Goal: Complete application form

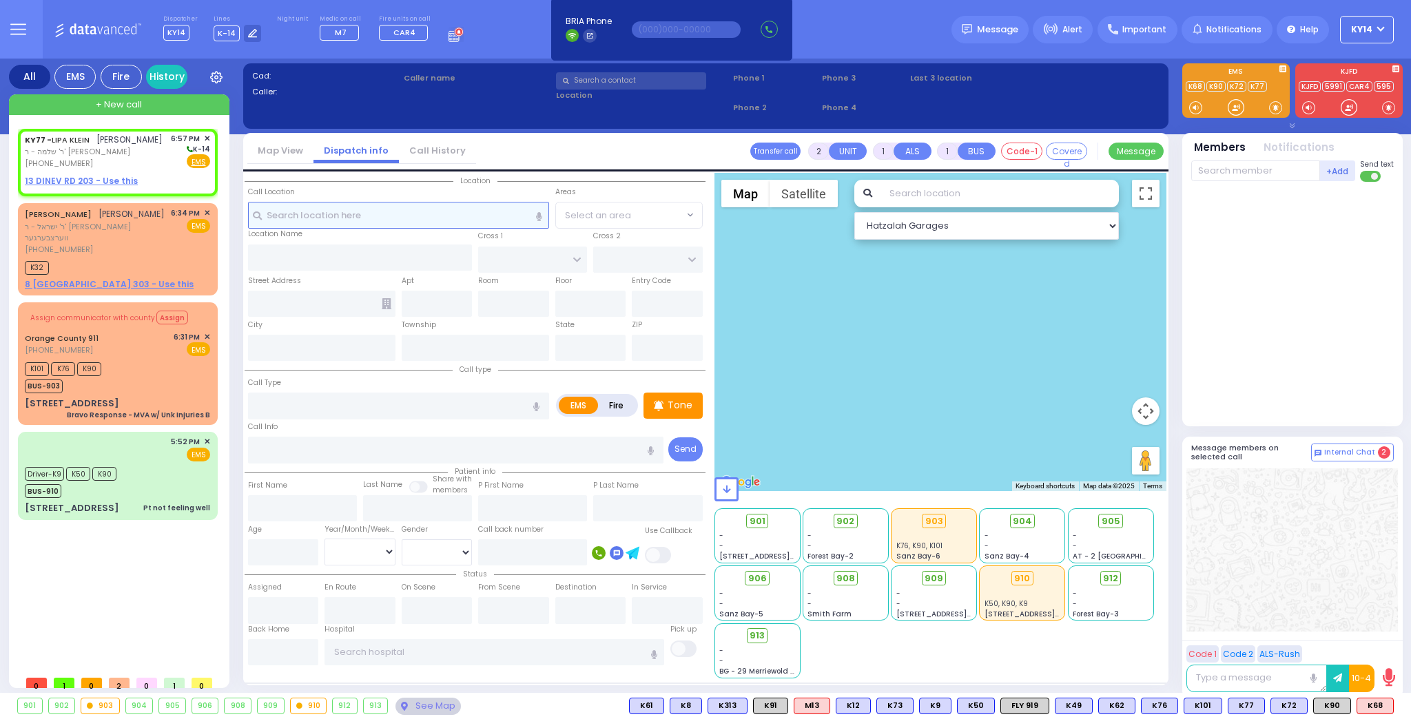
select select
radio input "true"
type input "LIPA"
type input "[PERSON_NAME]"
select select
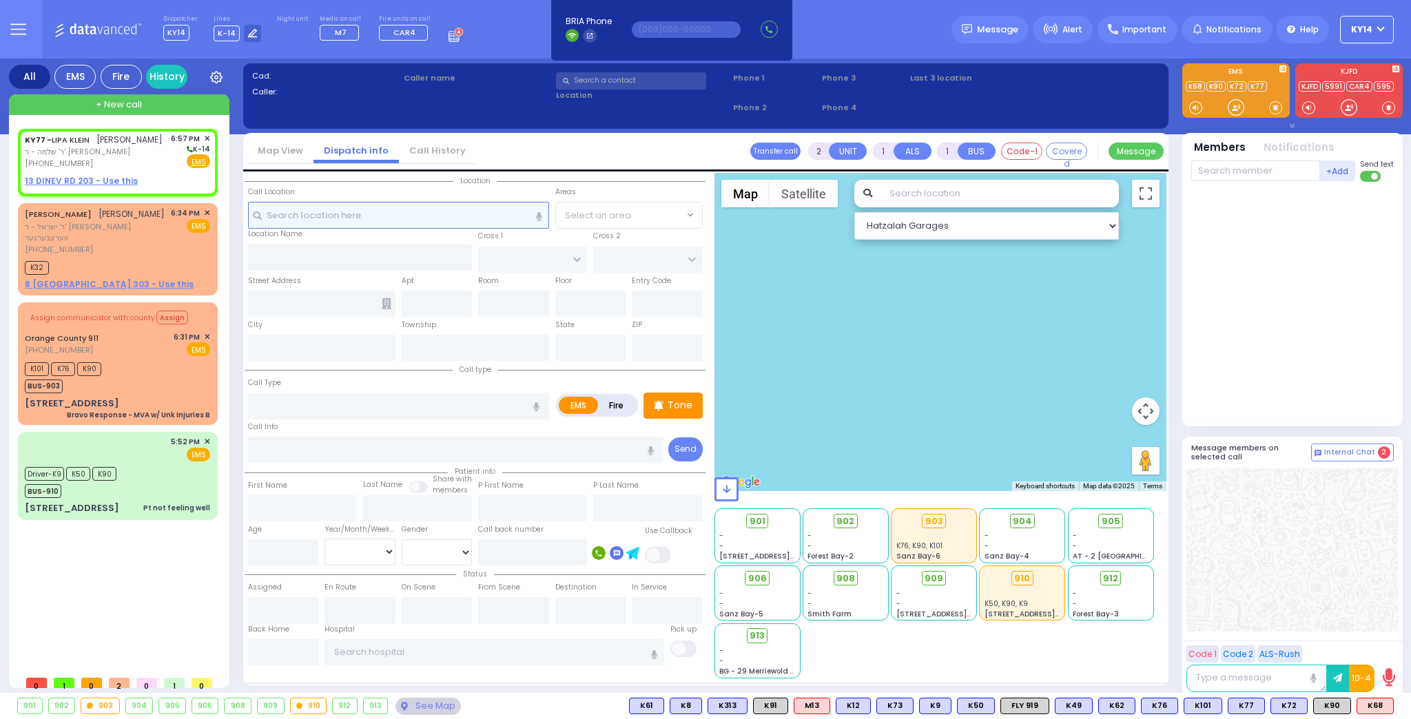
type input "18:57"
select select "Hatzalah Garages"
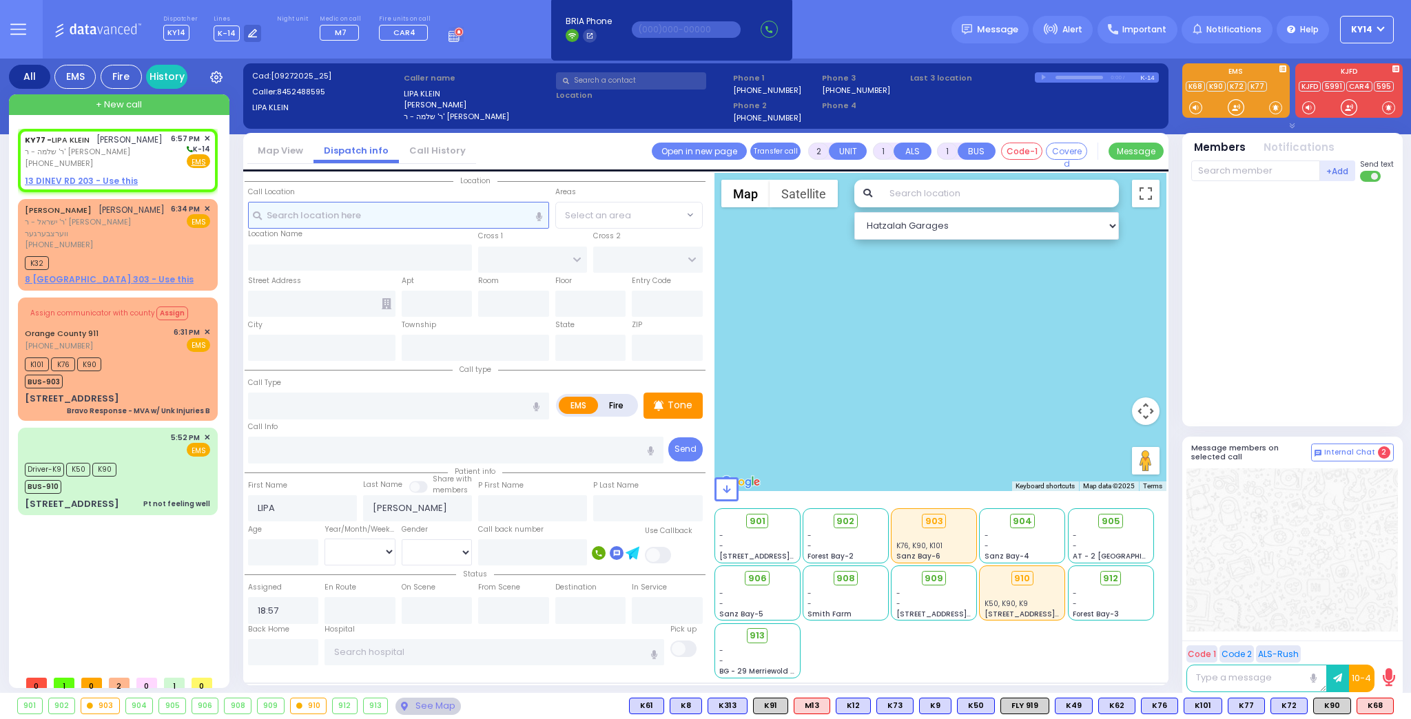
select select
radio input "true"
select select
select select "Hatzalah Garages"
select select
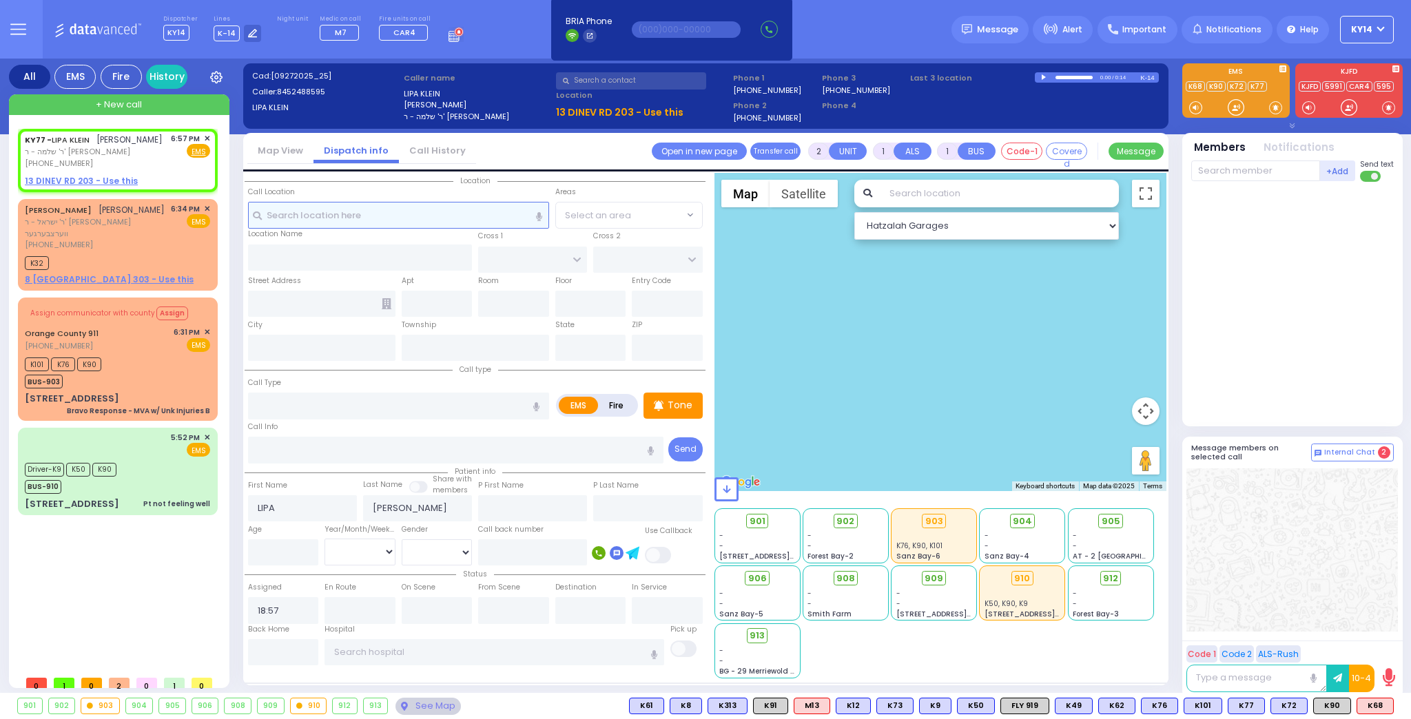
radio input "true"
select select
select select "Hatzalah Garages"
